Goal: Find specific page/section: Find specific page/section

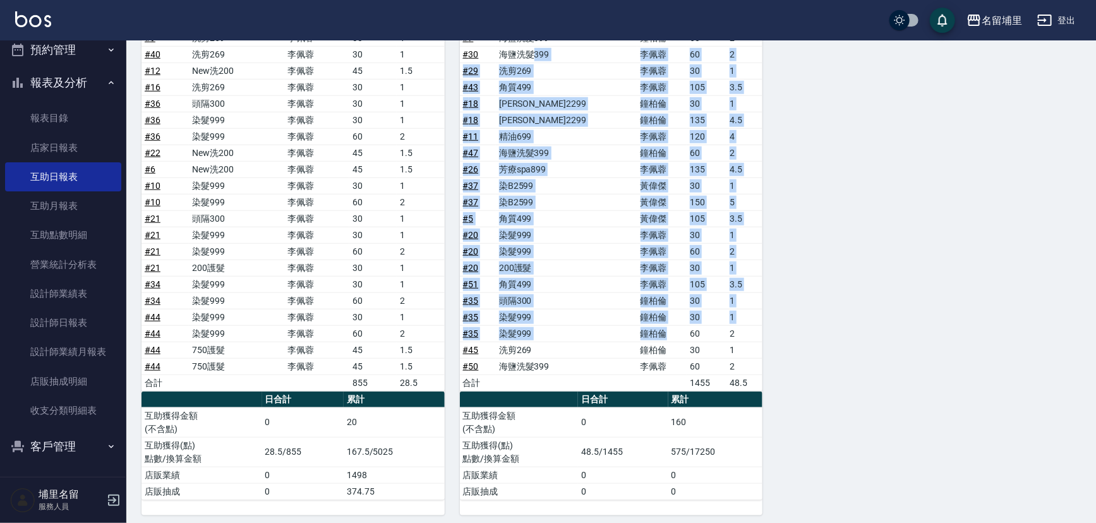
scroll to position [530, 0]
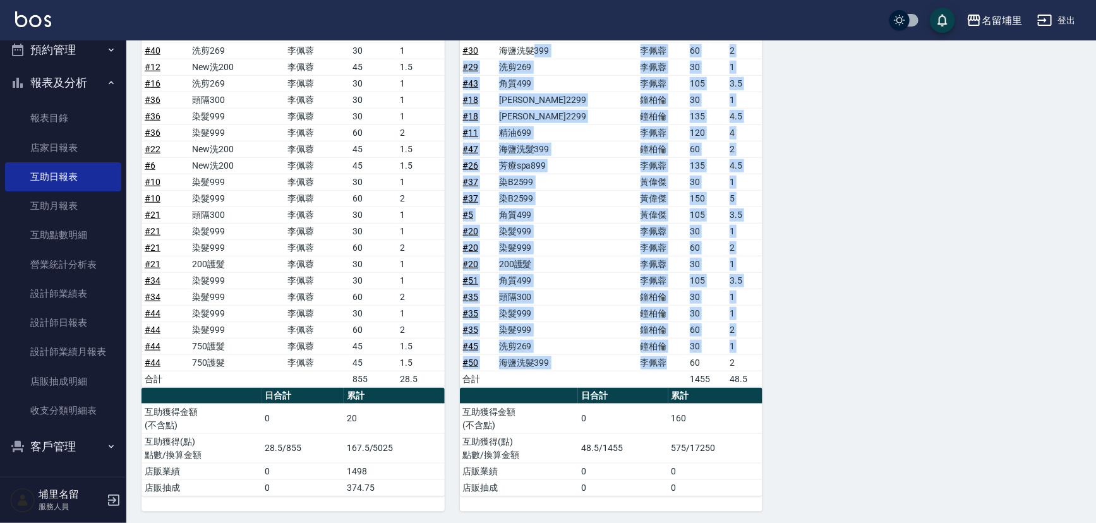
drag, startPoint x: 540, startPoint y: 213, endPoint x: 643, endPoint y: 364, distance: 182.7
click at [643, 364] on tbody "# 7 海鹽洗髮399 [PERSON_NAME]60 2 # 30 海鹽洗髮399 [PERSON_NAME]60 2 # 29 洗剪269 [PERSON…" at bounding box center [611, 206] width 303 height 361
click at [643, 364] on td "李佩蓉" at bounding box center [661, 362] width 49 height 16
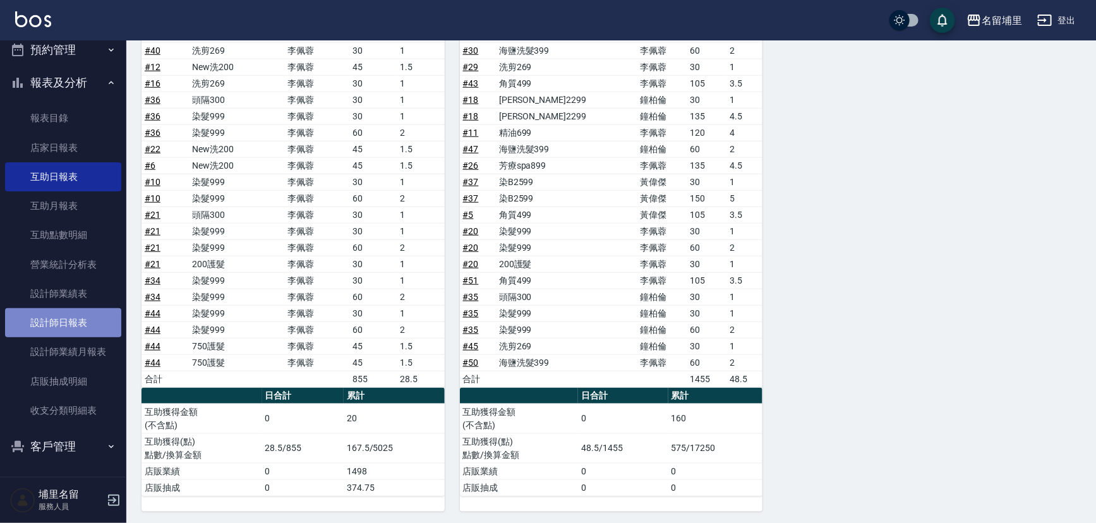
click at [63, 318] on link "設計師日報表" at bounding box center [63, 322] width 116 height 29
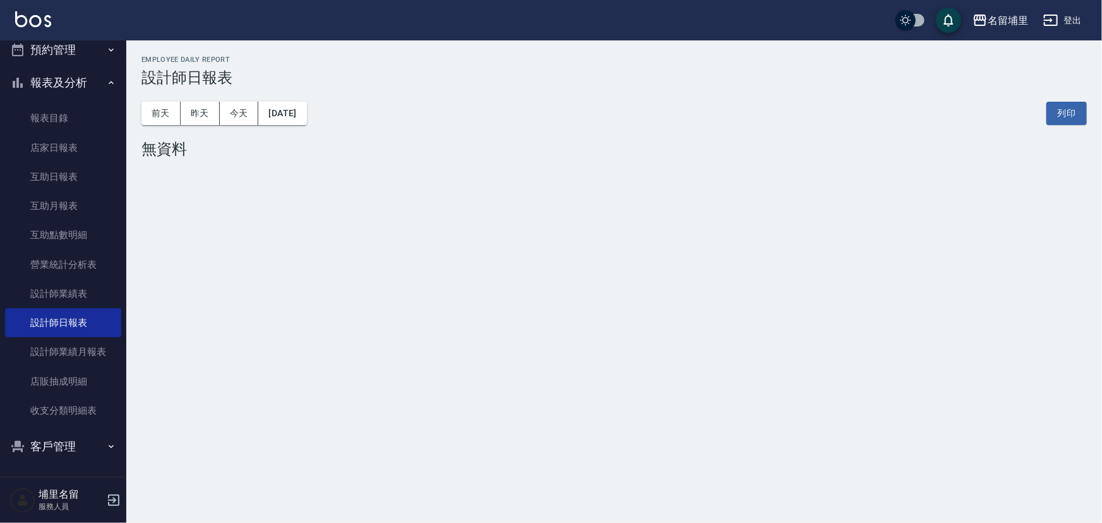
drag, startPoint x: 195, startPoint y: 126, endPoint x: 200, endPoint y: 113, distance: 14.4
click at [195, 126] on div "[DATE] [DATE] [DATE] [DATE] 列印" at bounding box center [615, 114] width 946 height 54
click at [200, 113] on button "昨天" at bounding box center [200, 113] width 39 height 23
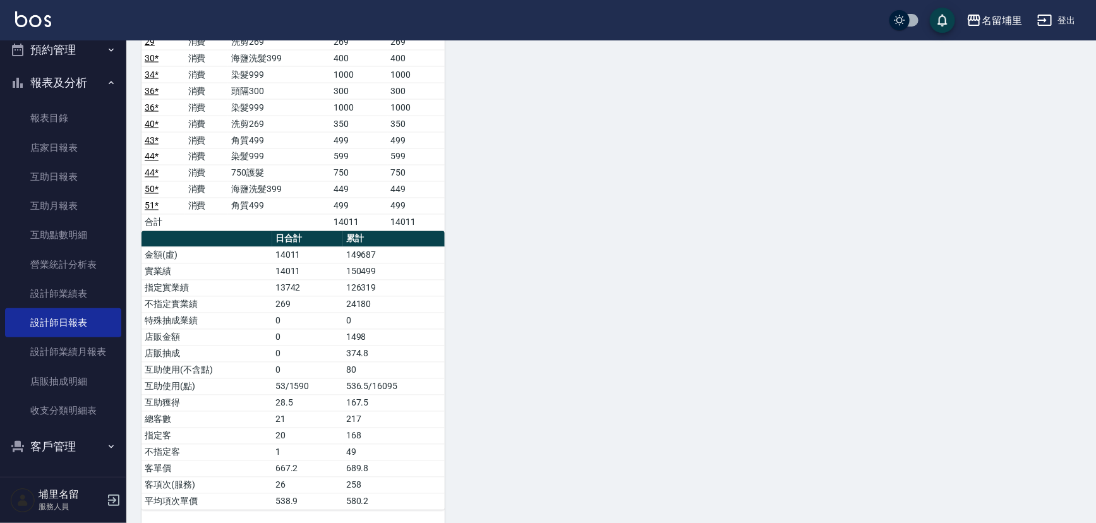
scroll to position [1068, 0]
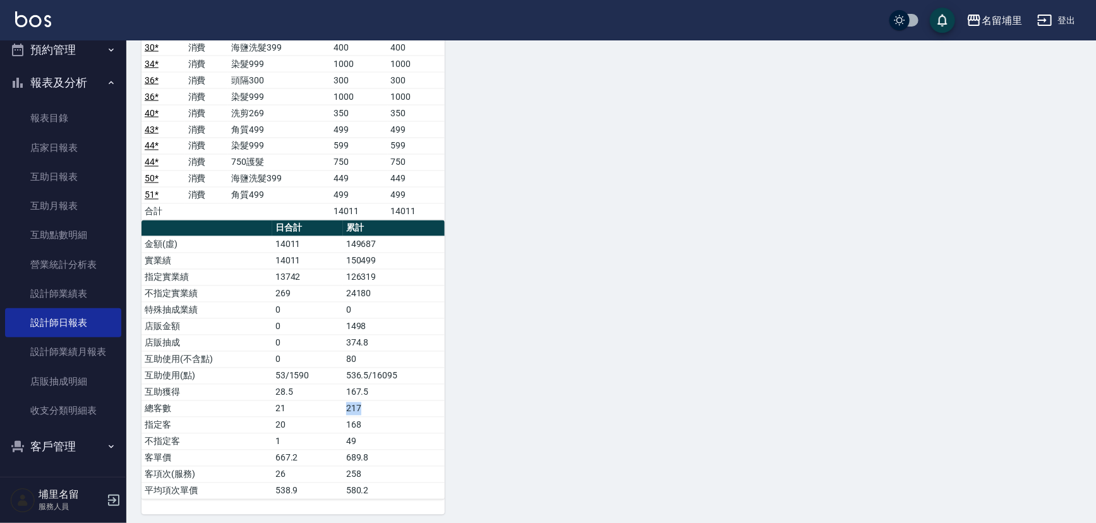
drag, startPoint x: 335, startPoint y: 395, endPoint x: 384, endPoint y: 403, distance: 49.9
click at [384, 403] on tr "總客數 21 217" at bounding box center [293, 409] width 303 height 16
click at [385, 403] on td "217" at bounding box center [394, 409] width 102 height 16
click at [385, 402] on td "217" at bounding box center [394, 409] width 102 height 16
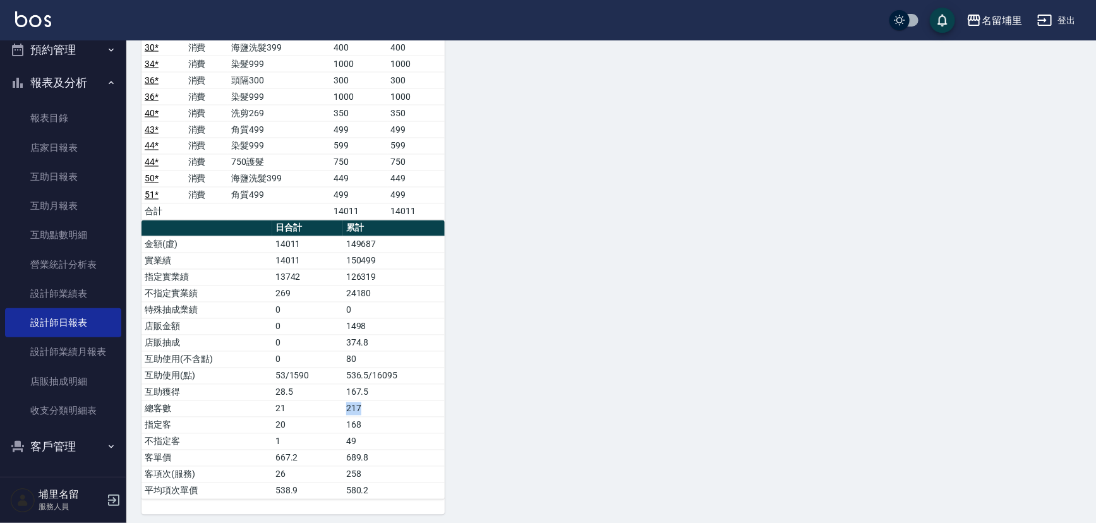
drag, startPoint x: 382, startPoint y: 402, endPoint x: 340, endPoint y: 406, distance: 42.5
click at [340, 406] on tr "總客數 21 217" at bounding box center [293, 409] width 303 height 16
click at [340, 406] on td "21" at bounding box center [307, 409] width 71 height 16
drag, startPoint x: 330, startPoint y: 424, endPoint x: 403, endPoint y: 423, distance: 72.7
click at [403, 423] on tr "指定客 20 168" at bounding box center [293, 425] width 303 height 16
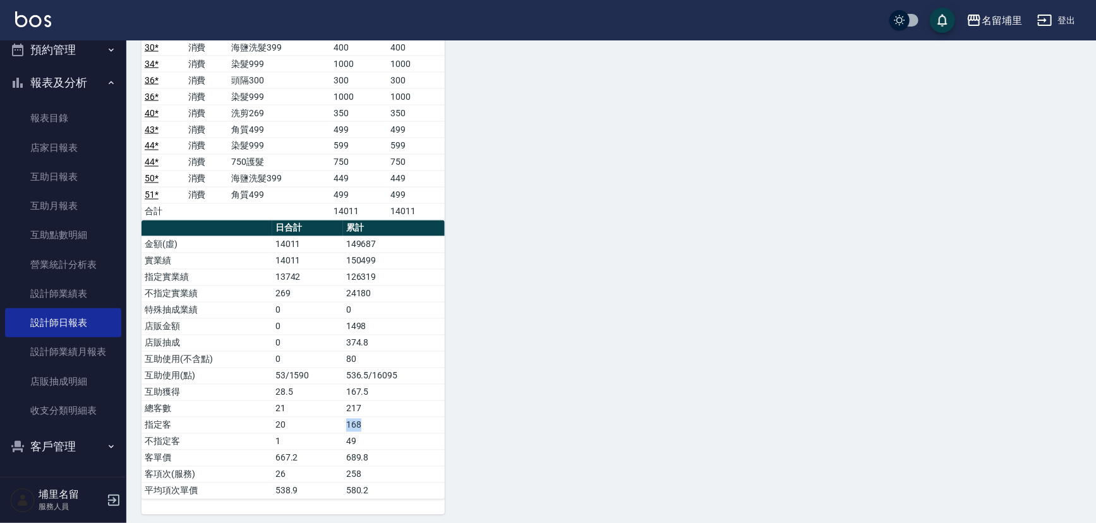
click at [403, 423] on td "168" at bounding box center [394, 425] width 102 height 16
drag, startPoint x: 379, startPoint y: 432, endPoint x: 346, endPoint y: 435, distance: 33.6
click at [346, 435] on td "49" at bounding box center [394, 441] width 102 height 16
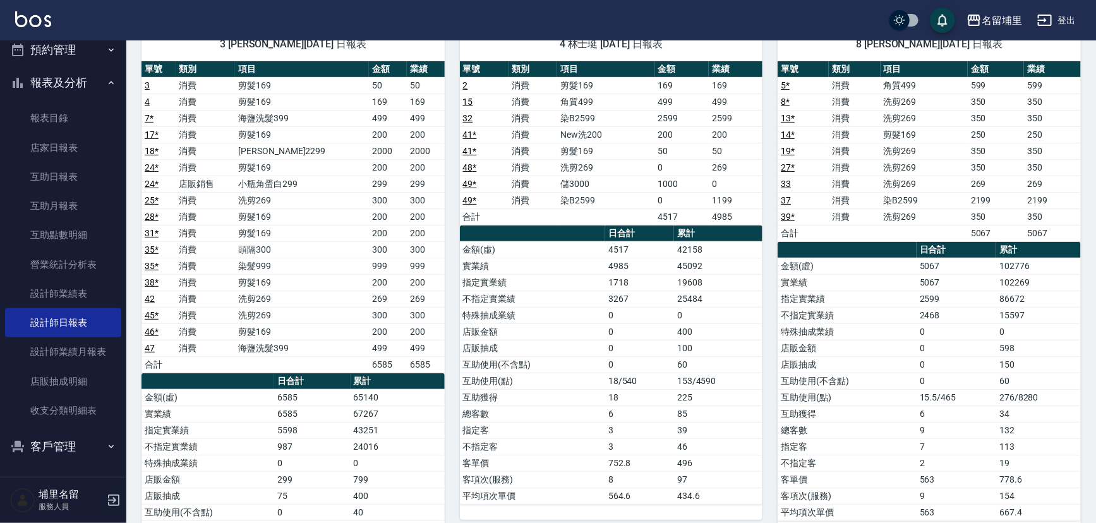
scroll to position [92, 0]
